Goal: Information Seeking & Learning: Learn about a topic

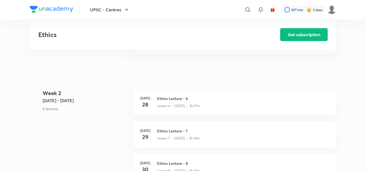
scroll to position [342, 0]
click at [165, 131] on h3 "Ethics Lecture - 7" at bounding box center [243, 131] width 173 height 6
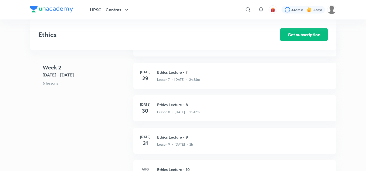
scroll to position [400, 0]
click at [165, 73] on h3 "Ethics Lecture - 7" at bounding box center [243, 73] width 173 height 6
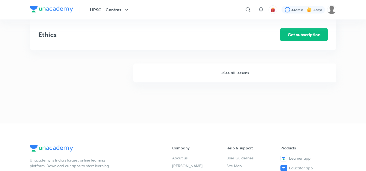
scroll to position [771, 0]
click at [228, 75] on h6 "+ See all lessons" at bounding box center [234, 73] width 203 height 19
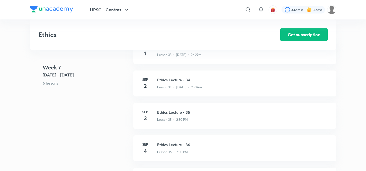
scroll to position [1414, 0]
click at [186, 81] on h3 "Ethics Lecture - 34" at bounding box center [243, 80] width 173 height 6
click at [181, 80] on h3 "Ethics Lecture - 34" at bounding box center [243, 80] width 173 height 6
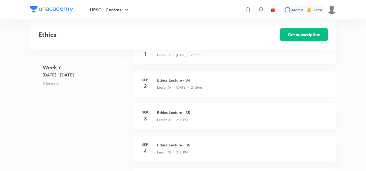
click at [181, 80] on h3 "Ethics Lecture - 34" at bounding box center [243, 80] width 173 height 6
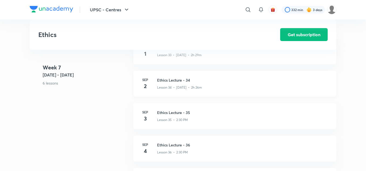
click at [181, 80] on h3 "Ethics Lecture - 34" at bounding box center [243, 80] width 173 height 6
